Goal: Task Accomplishment & Management: Manage account settings

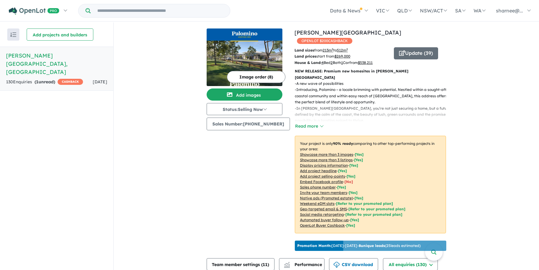
scroll to position [202, 0]
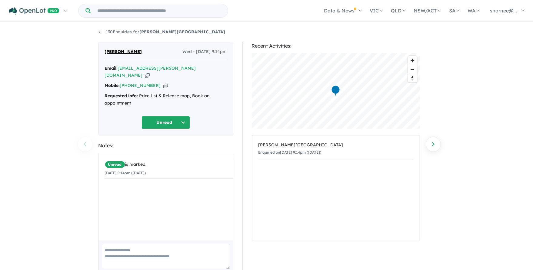
click at [122, 12] on input "Try estate name, suburb, builder or developer" at bounding box center [159, 10] width 135 height 13
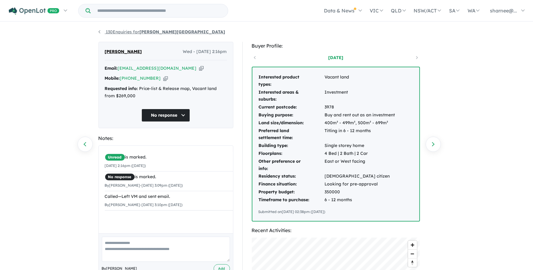
click at [99, 32] on link "130 Enquiries for Palomino - Armstrong Creek" at bounding box center [162, 31] width 127 height 5
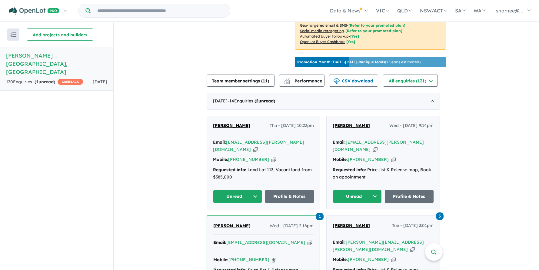
scroll to position [203, 0]
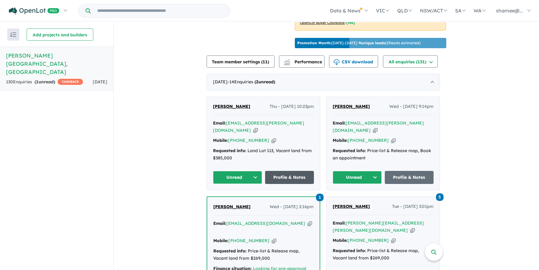
click at [283, 174] on link "Profile & Notes" at bounding box center [289, 177] width 49 height 13
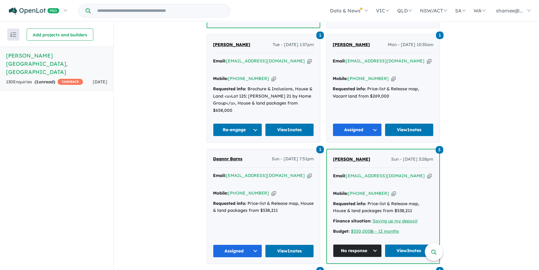
scroll to position [526, 0]
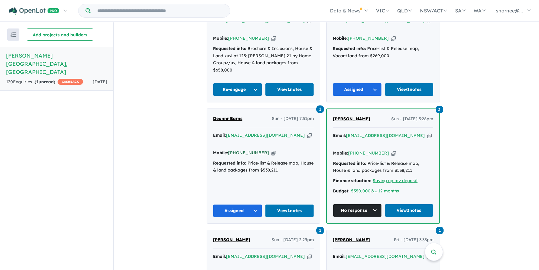
drag, startPoint x: 263, startPoint y: 133, endPoint x: 238, endPoint y: 133, distance: 25.8
click at [238, 149] on div "Mobile: +61 417 305 398 Copied!" at bounding box center [263, 152] width 101 height 7
copy link "417 305 398"
